Goal: Information Seeking & Learning: Learn about a topic

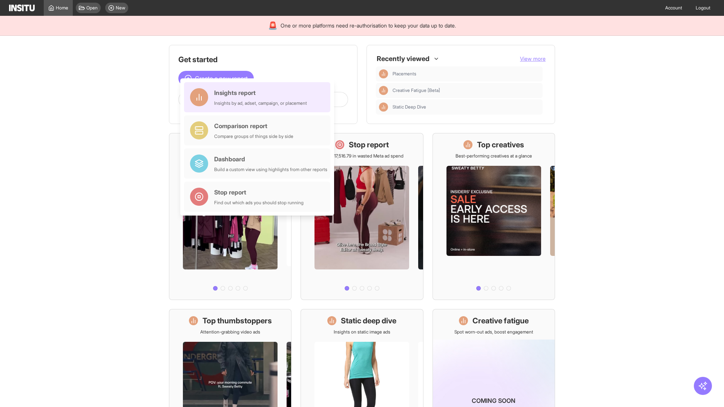
click at [259, 97] on div "Insights report Insights by ad, adset, campaign, or placement" at bounding box center [260, 97] width 93 height 18
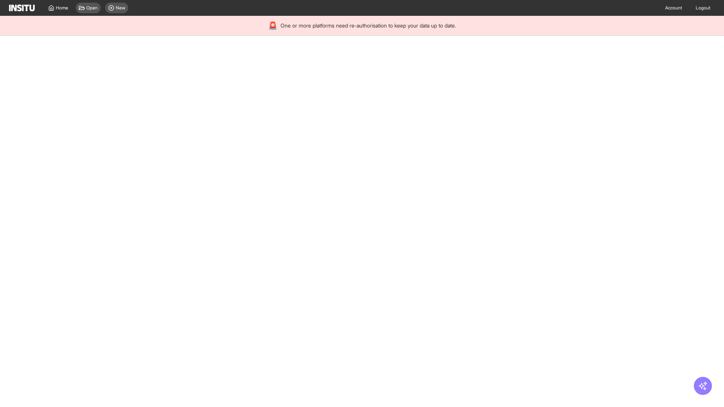
select select "**"
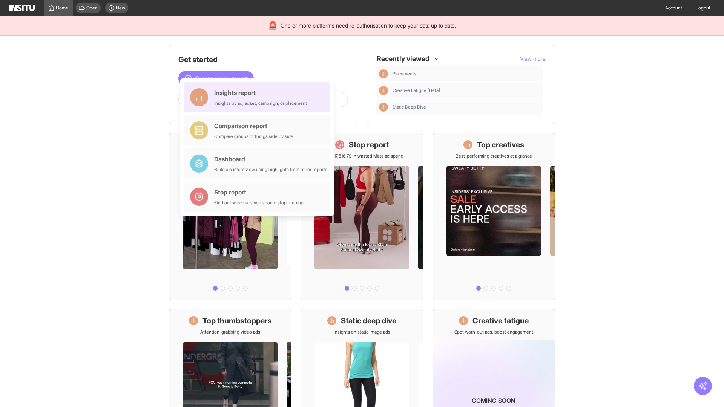
click at [259, 97] on div "Insights report Insights by ad, adset, campaign, or placement" at bounding box center [260, 97] width 93 height 18
